Goal: Use online tool/utility: Utilize a website feature to perform a specific function

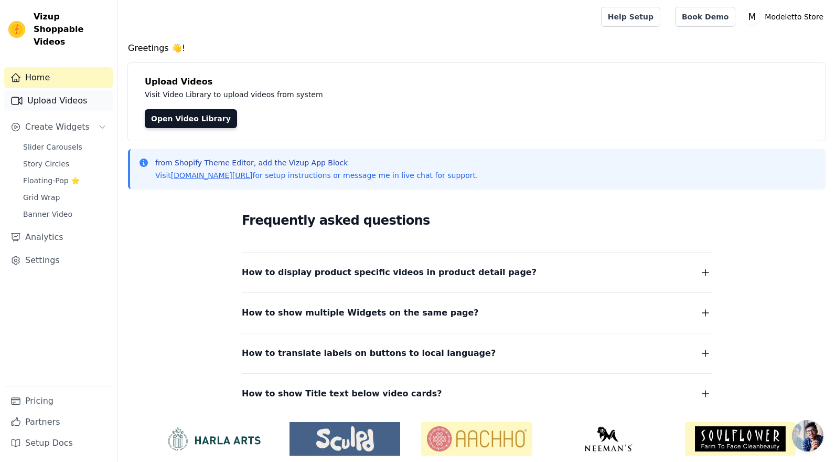
click at [58, 93] on link "Upload Videos" at bounding box center [58, 100] width 109 height 21
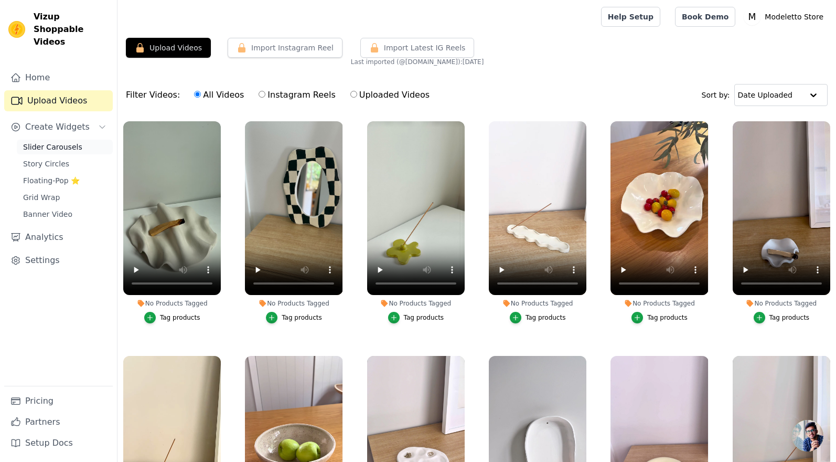
click at [65, 142] on span "Slider Carousels" at bounding box center [52, 147] width 59 height 10
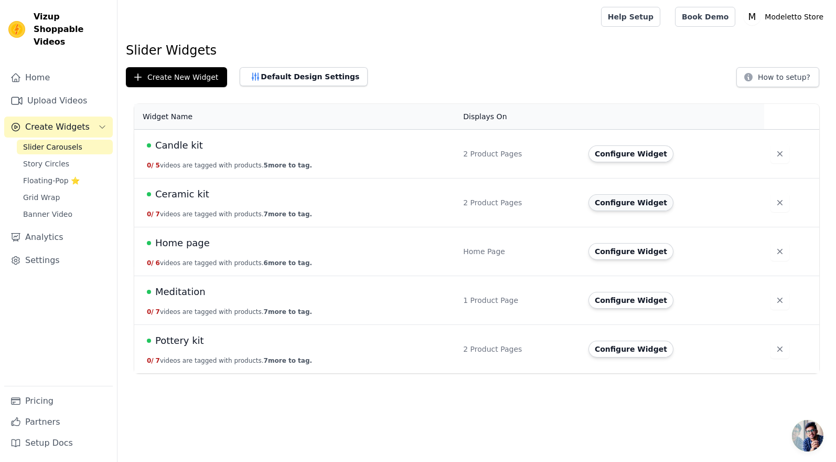
click at [618, 204] on button "Configure Widget" at bounding box center [630, 202] width 85 height 17
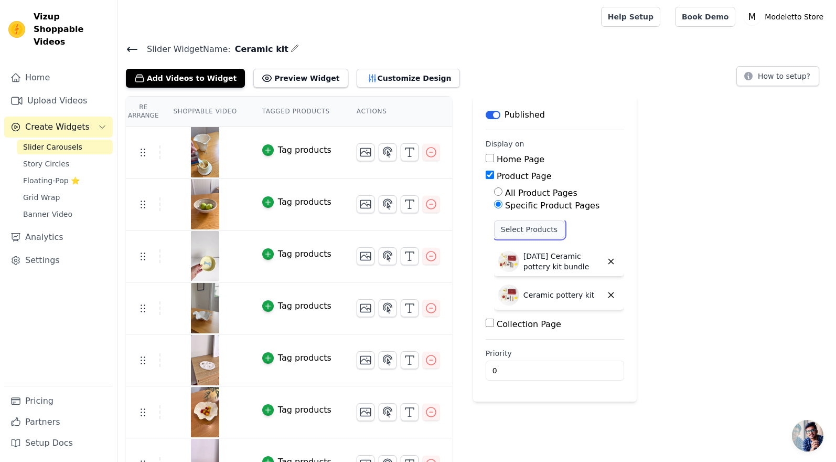
click at [515, 226] on button "Select Products" at bounding box center [529, 229] width 70 height 18
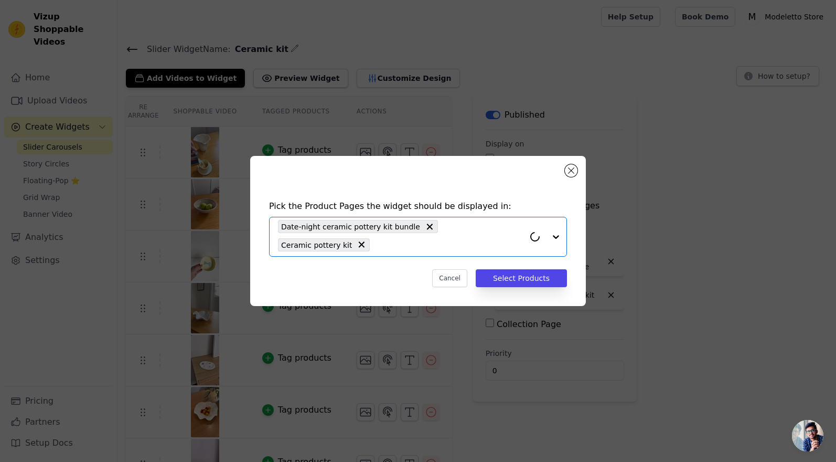
click at [415, 243] on input "text" at bounding box center [449, 244] width 149 height 13
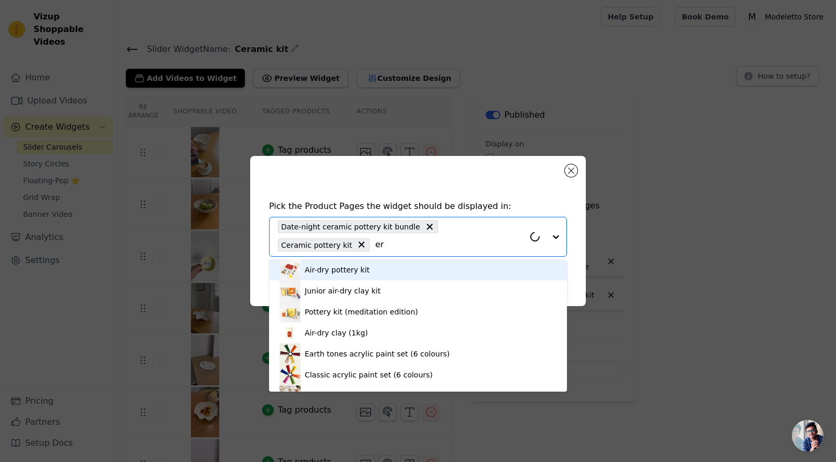
type input "e"
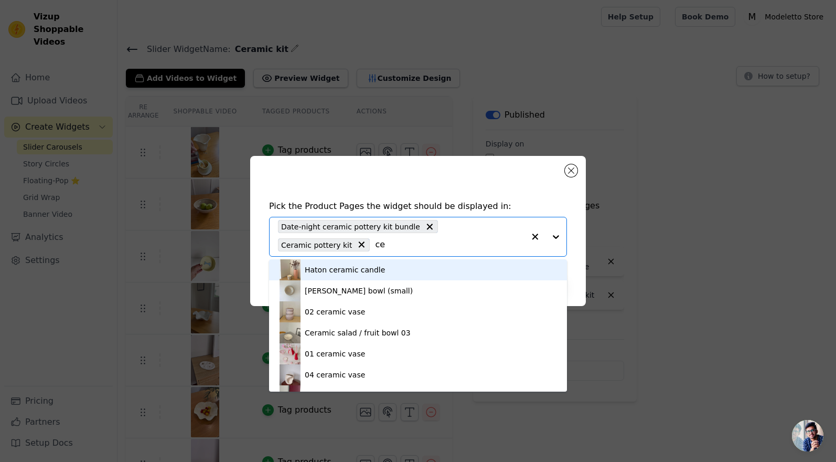
type input "c"
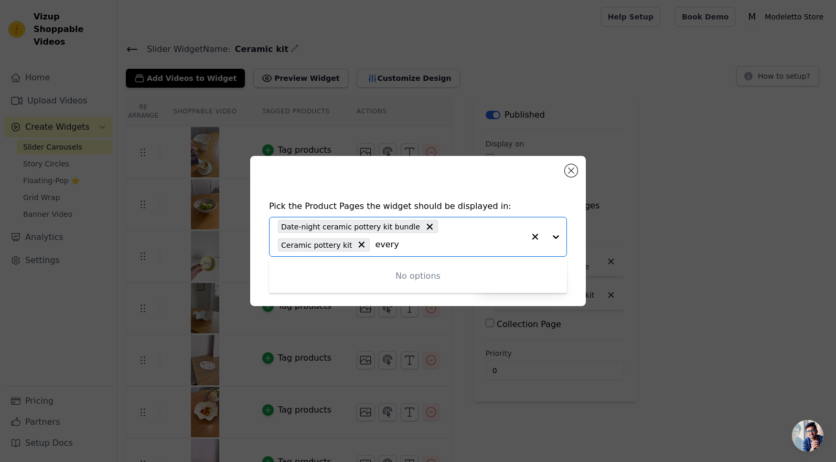
type input "every"
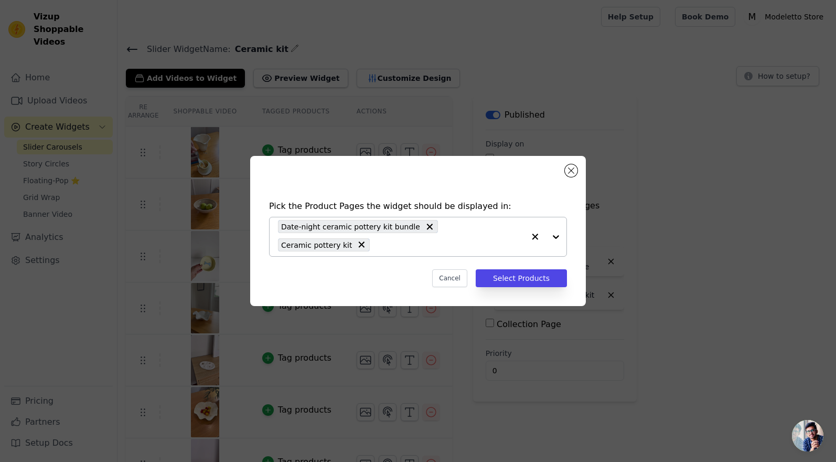
click at [489, 250] on input "text" at bounding box center [449, 244] width 149 height 13
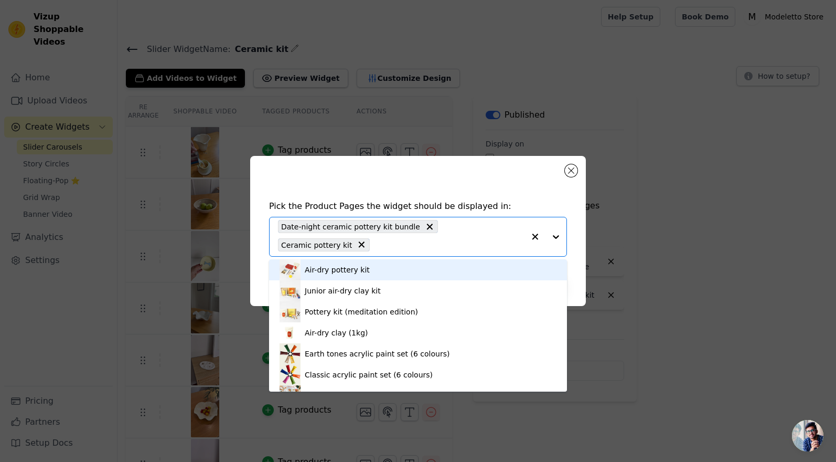
click at [398, 246] on input "text" at bounding box center [449, 244] width 149 height 13
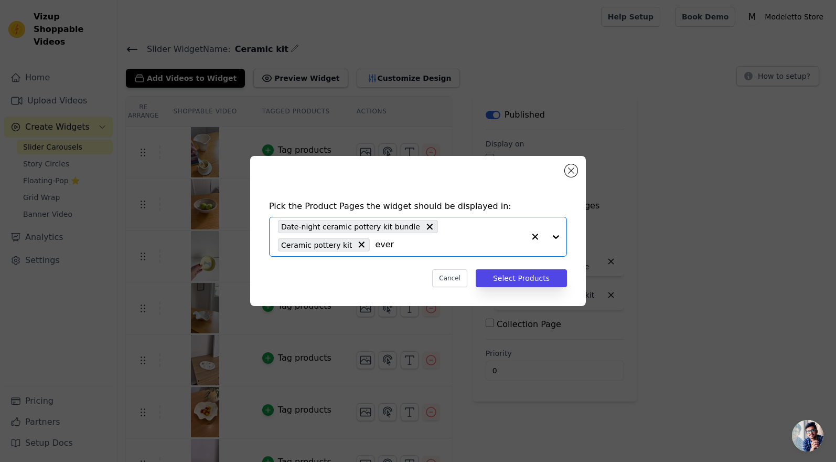
type input "every"
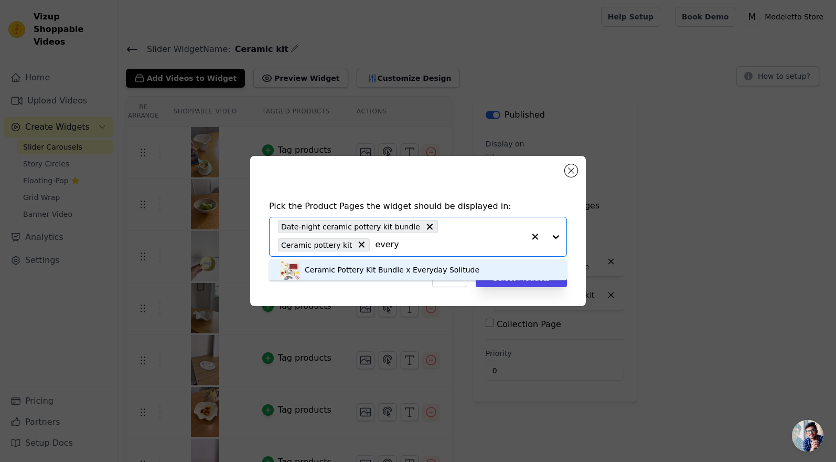
click at [380, 271] on div "Ceramic Pottery Kit Bundle x Everyday Solitude" at bounding box center [392, 269] width 175 height 10
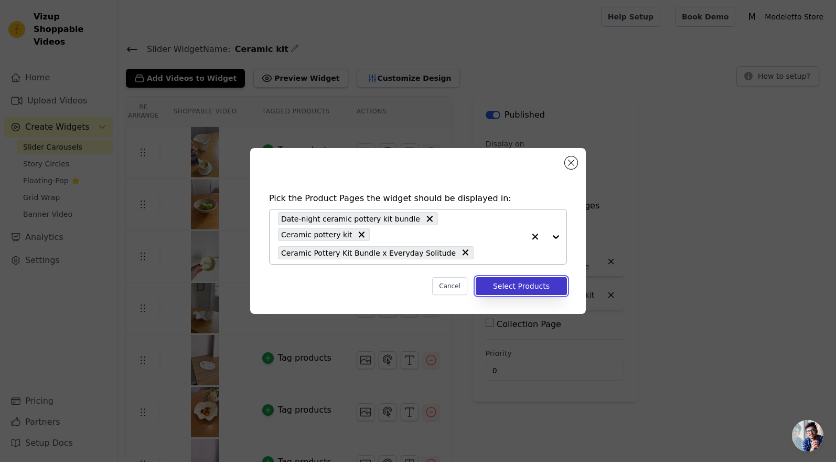
click at [509, 278] on button "Select Products" at bounding box center [521, 286] width 91 height 18
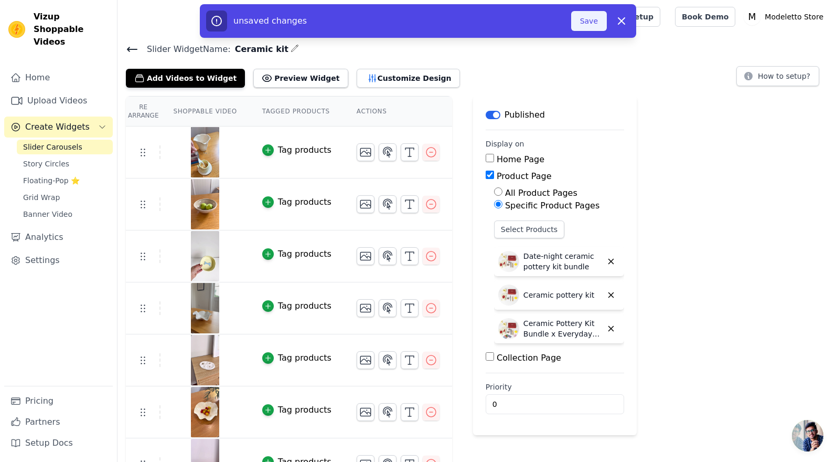
click at [583, 23] on button "Save" at bounding box center [589, 21] width 36 height 20
click at [588, 23] on button "Save" at bounding box center [589, 21] width 36 height 20
